Goal: Information Seeking & Learning: Check status

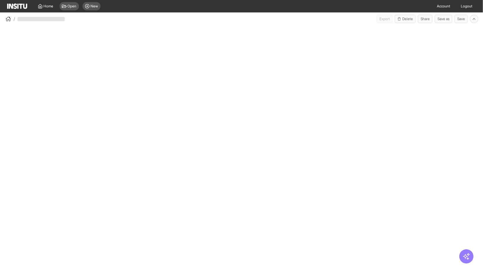
select select "**"
